Goal: Navigation & Orientation: Find specific page/section

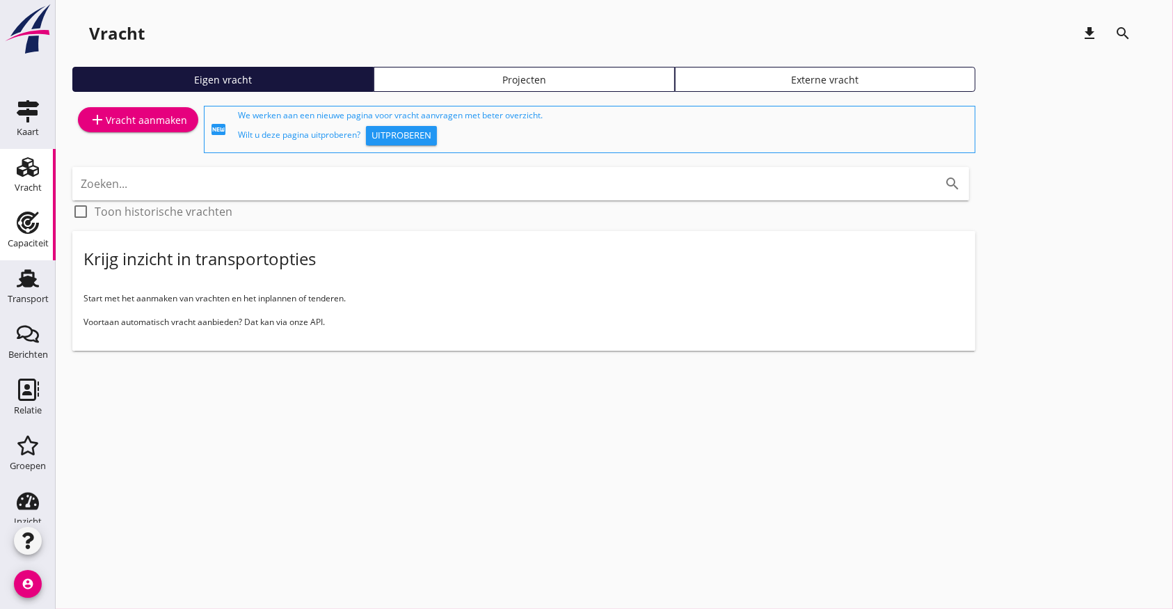
click at [30, 228] on use at bounding box center [28, 223] width 22 height 22
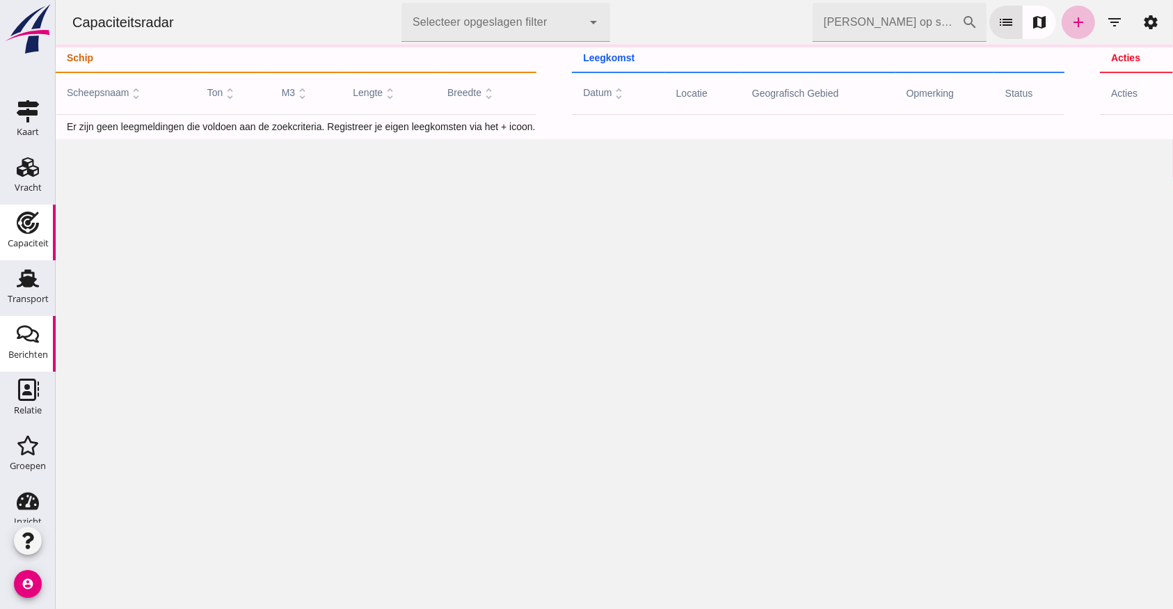
click at [17, 338] on icon "Berichten" at bounding box center [28, 334] width 22 height 22
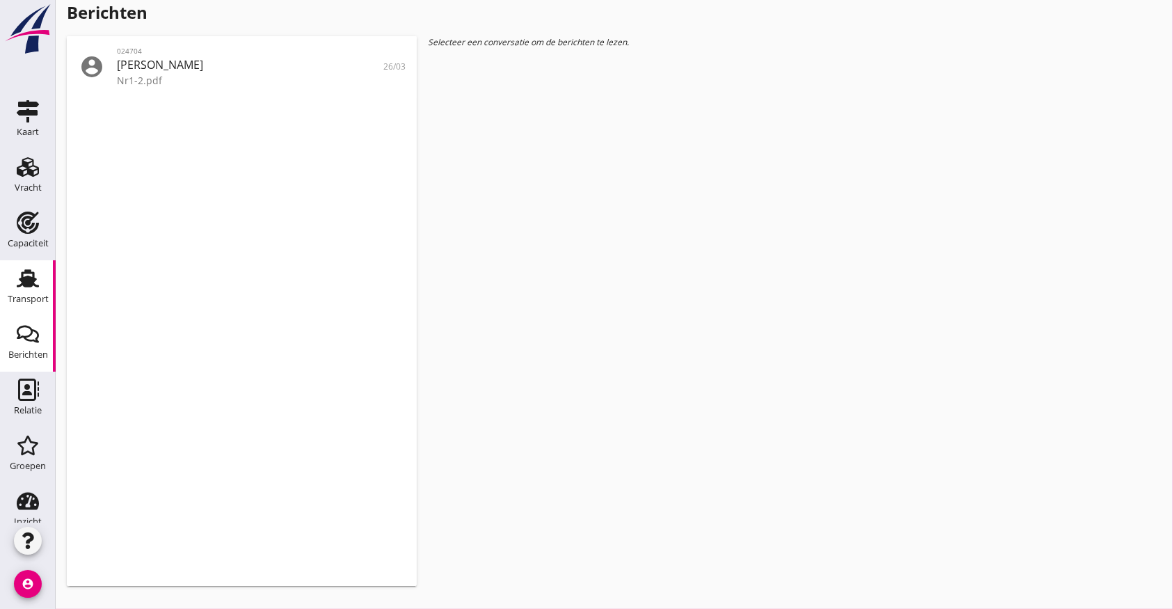
click at [19, 276] on icon "Transport" at bounding box center [28, 278] width 22 height 22
